Goal: Task Accomplishment & Management: Manage account settings

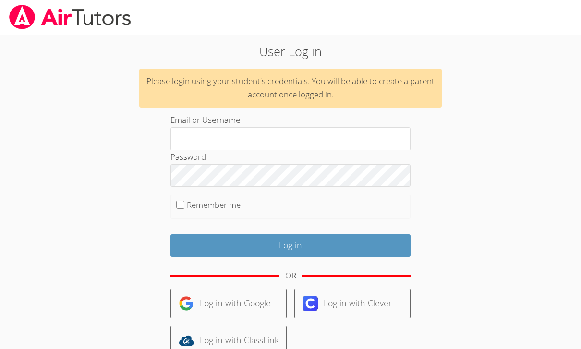
click at [192, 133] on input "Email or Username" at bounding box center [290, 138] width 240 height 23
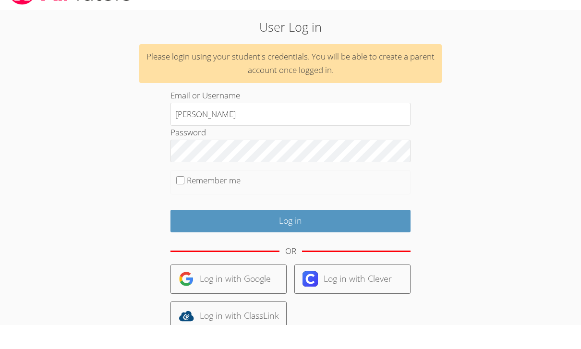
type input "yaros"
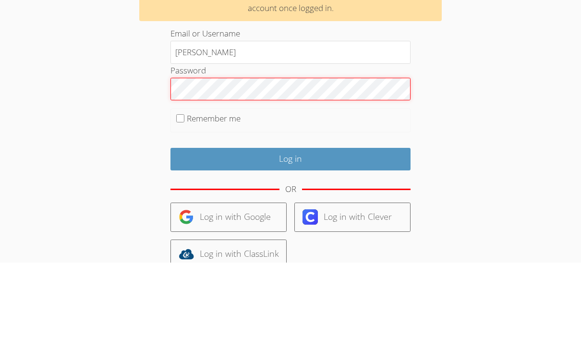
click at [240, 234] on input "Log in" at bounding box center [290, 245] width 240 height 23
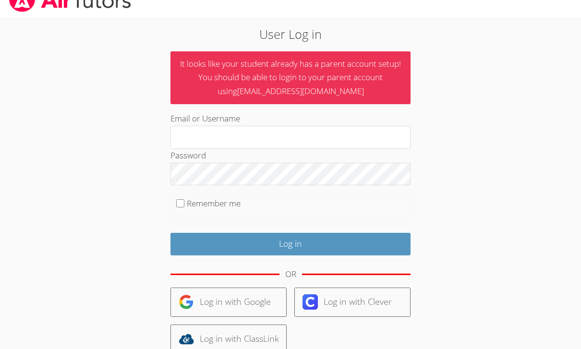
scroll to position [19, 0]
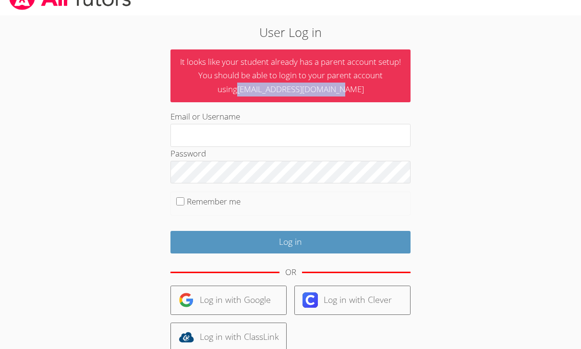
copy p "[EMAIL_ADDRESS][DOMAIN_NAME]"
click at [326, 143] on input "Email or Username" at bounding box center [290, 135] width 240 height 23
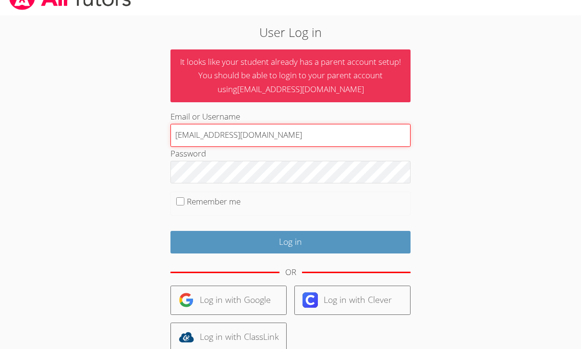
type input "[EMAIL_ADDRESS][DOMAIN_NAME]"
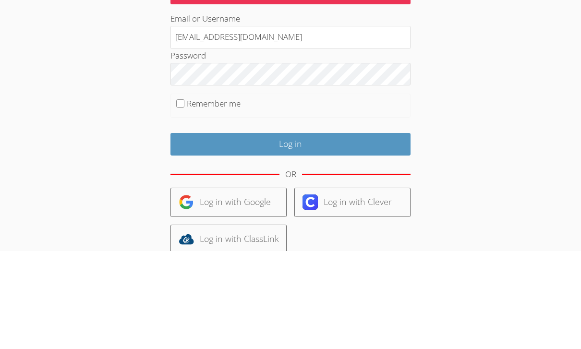
click at [216, 231] on input "Log in" at bounding box center [290, 242] width 240 height 23
